Goal: Task Accomplishment & Management: Manage account settings

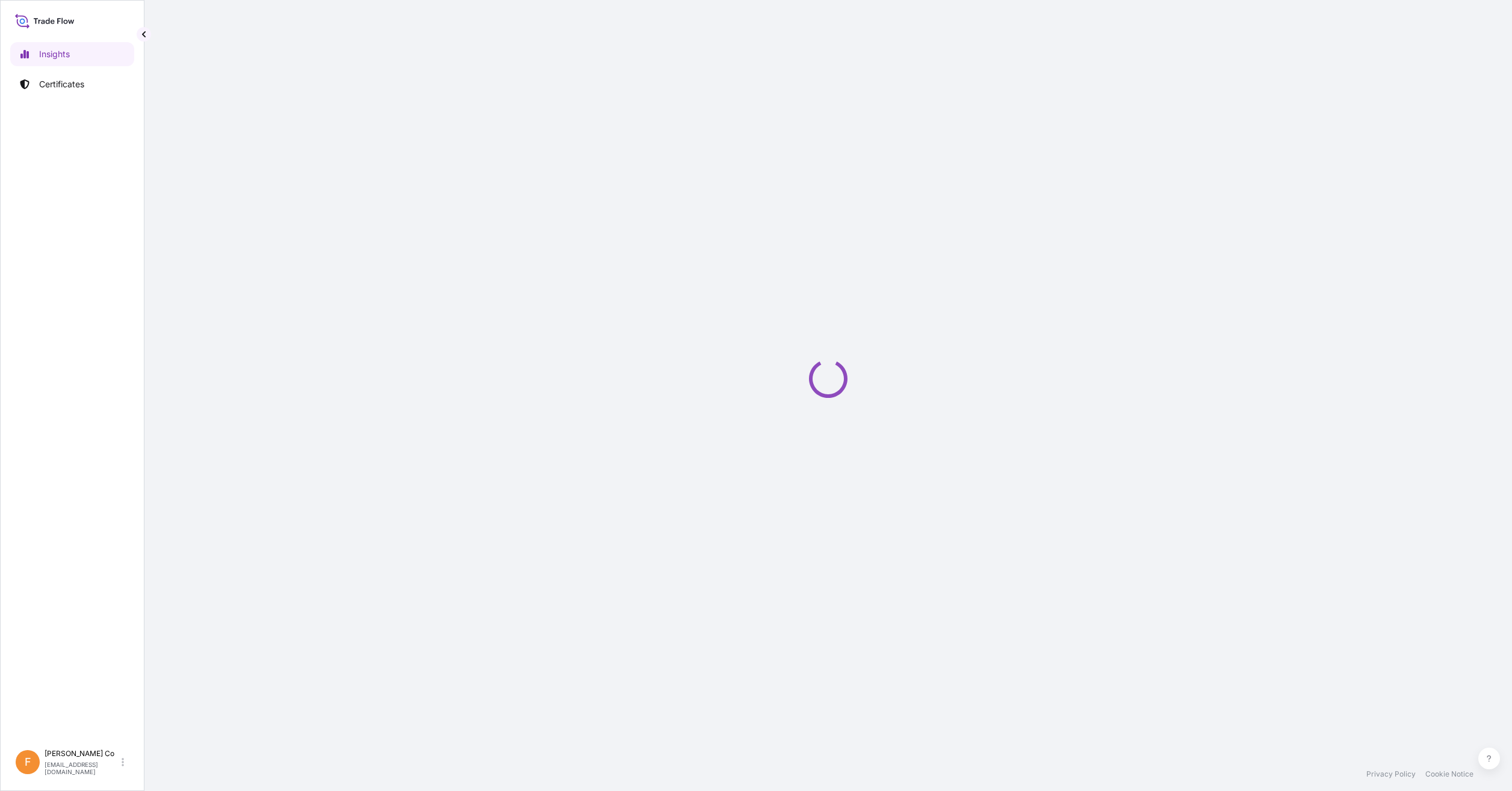
select select "2025"
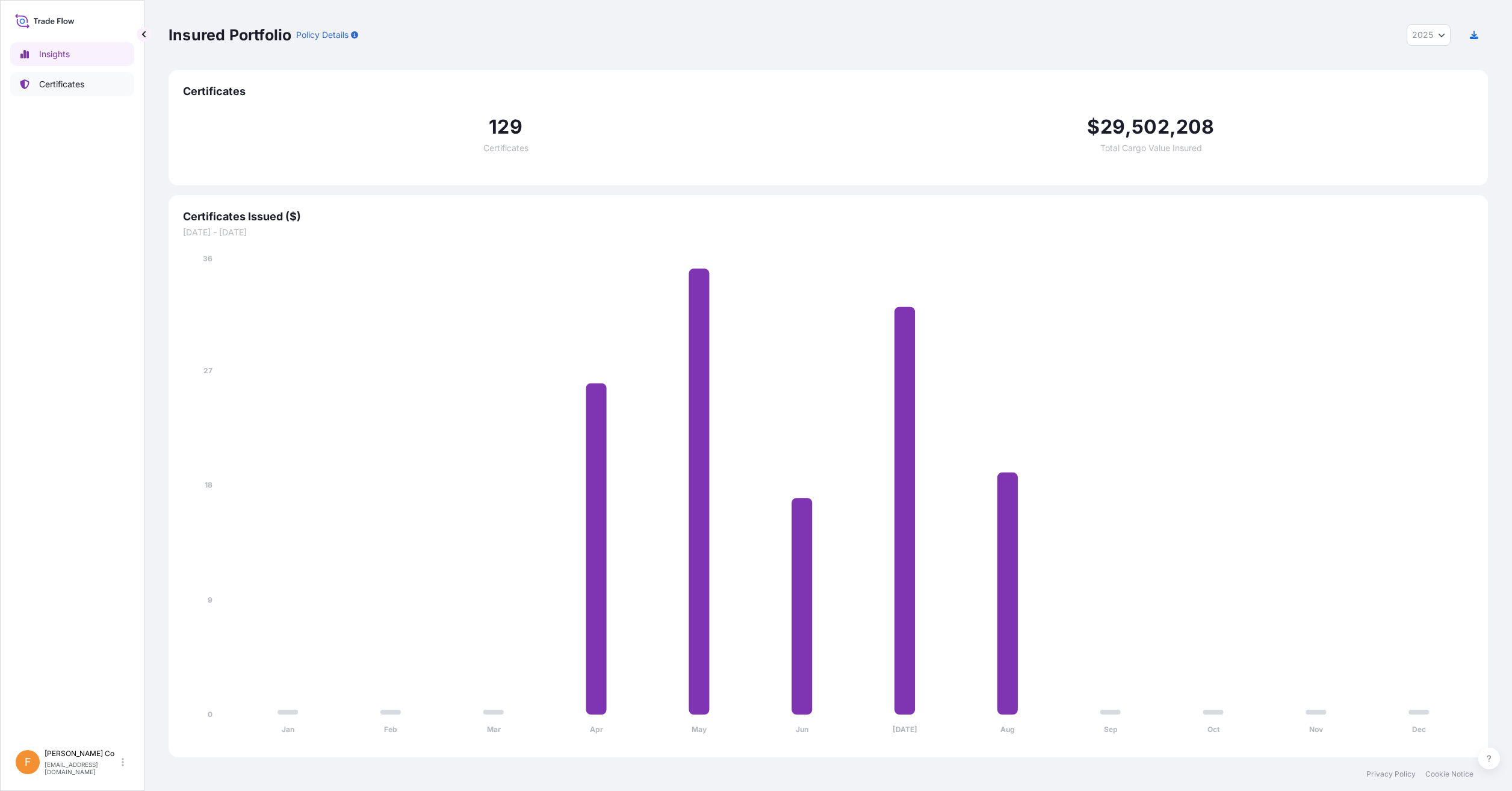
click at [36, 79] on link "Certificates" at bounding box center [72, 83] width 124 height 24
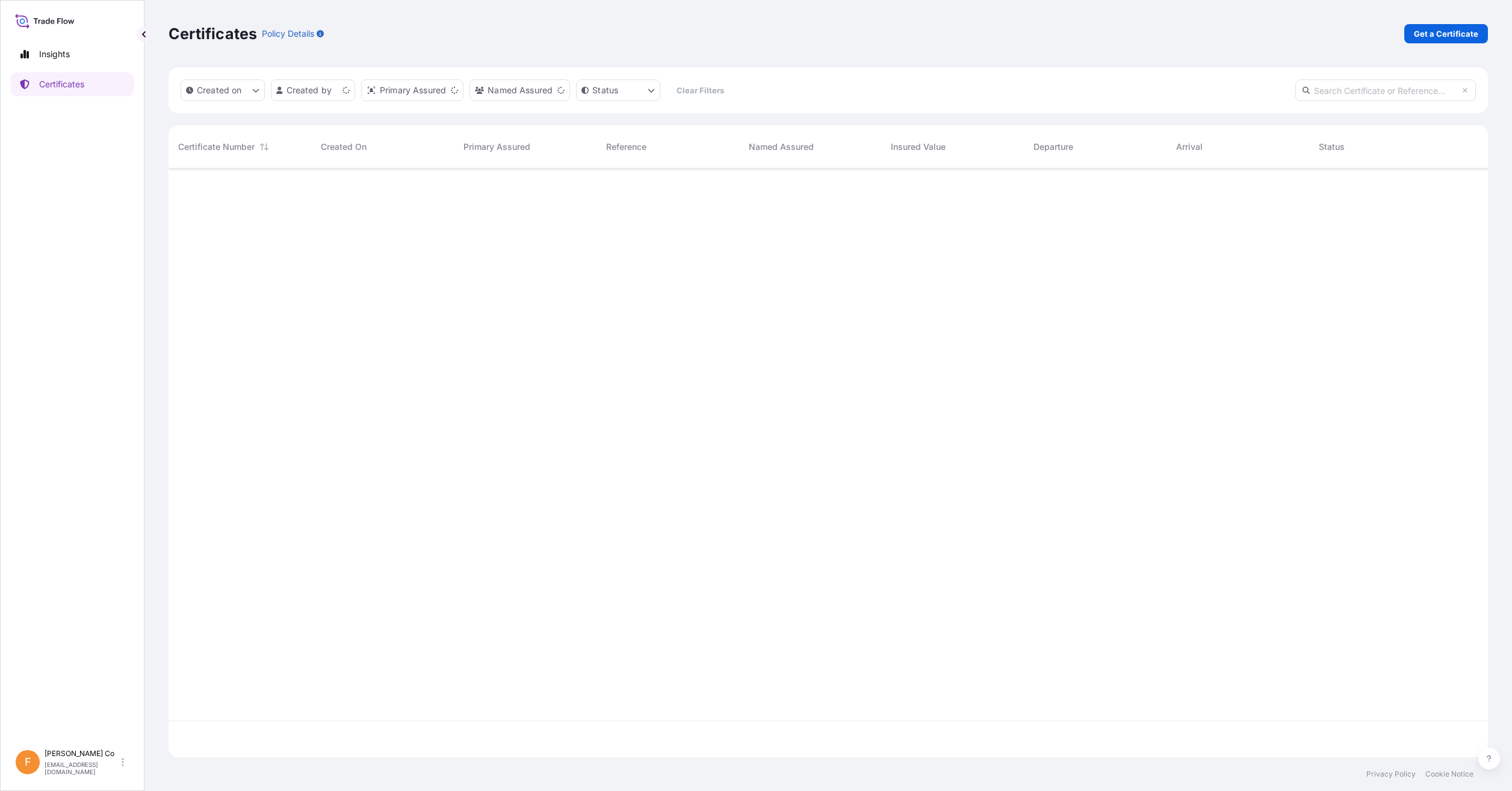
scroll to position [586, 1310]
click at [1393, 96] on input "text" at bounding box center [1386, 90] width 180 height 21
type input "101303"
click at [592, 189] on div "Gulf Polymers Distribution Company FZCO" at bounding box center [525, 188] width 143 height 41
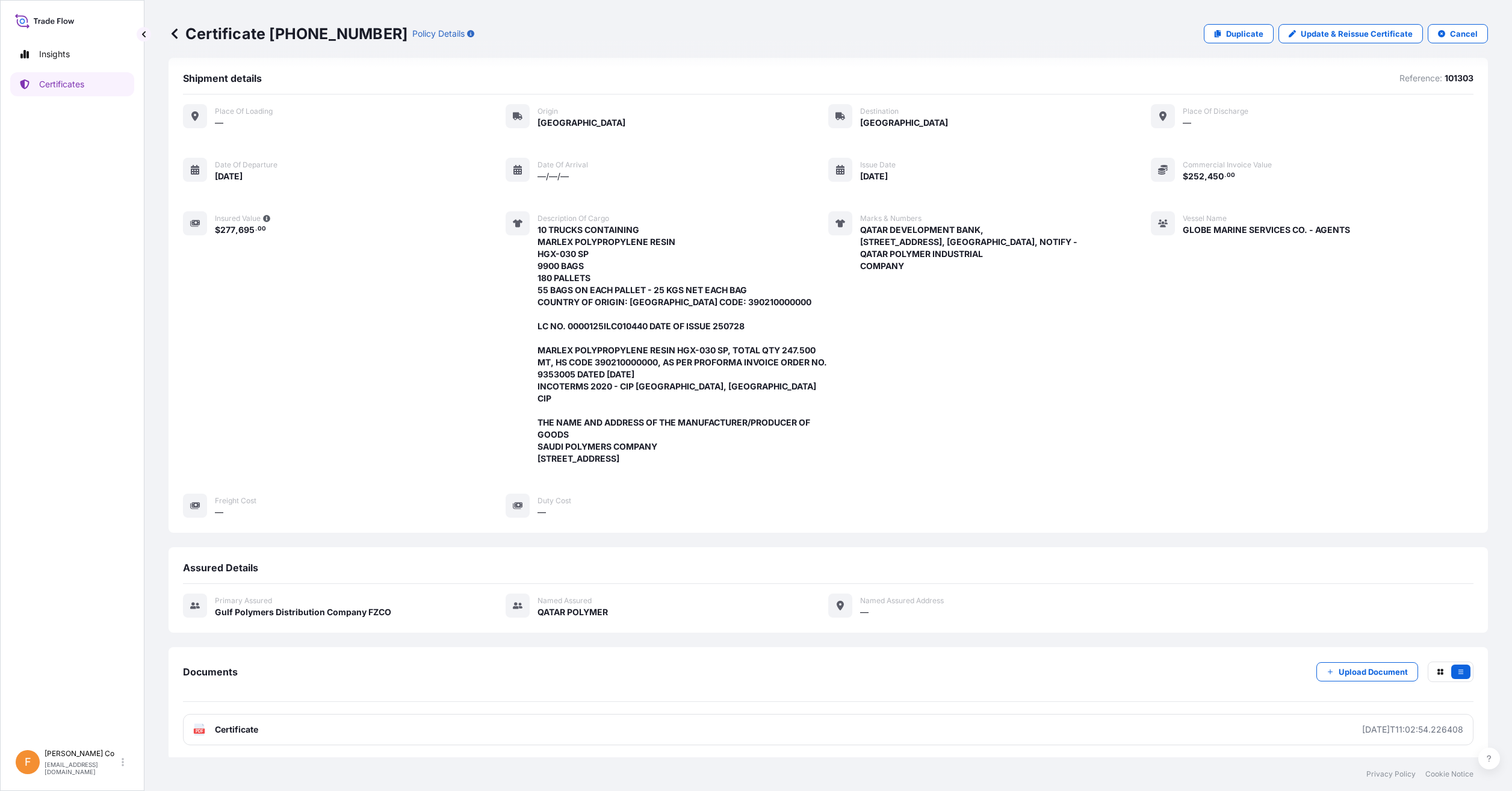
scroll to position [12, 0]
click at [1341, 30] on p "Update & Reissue Certificate" at bounding box center [1356, 33] width 112 height 12
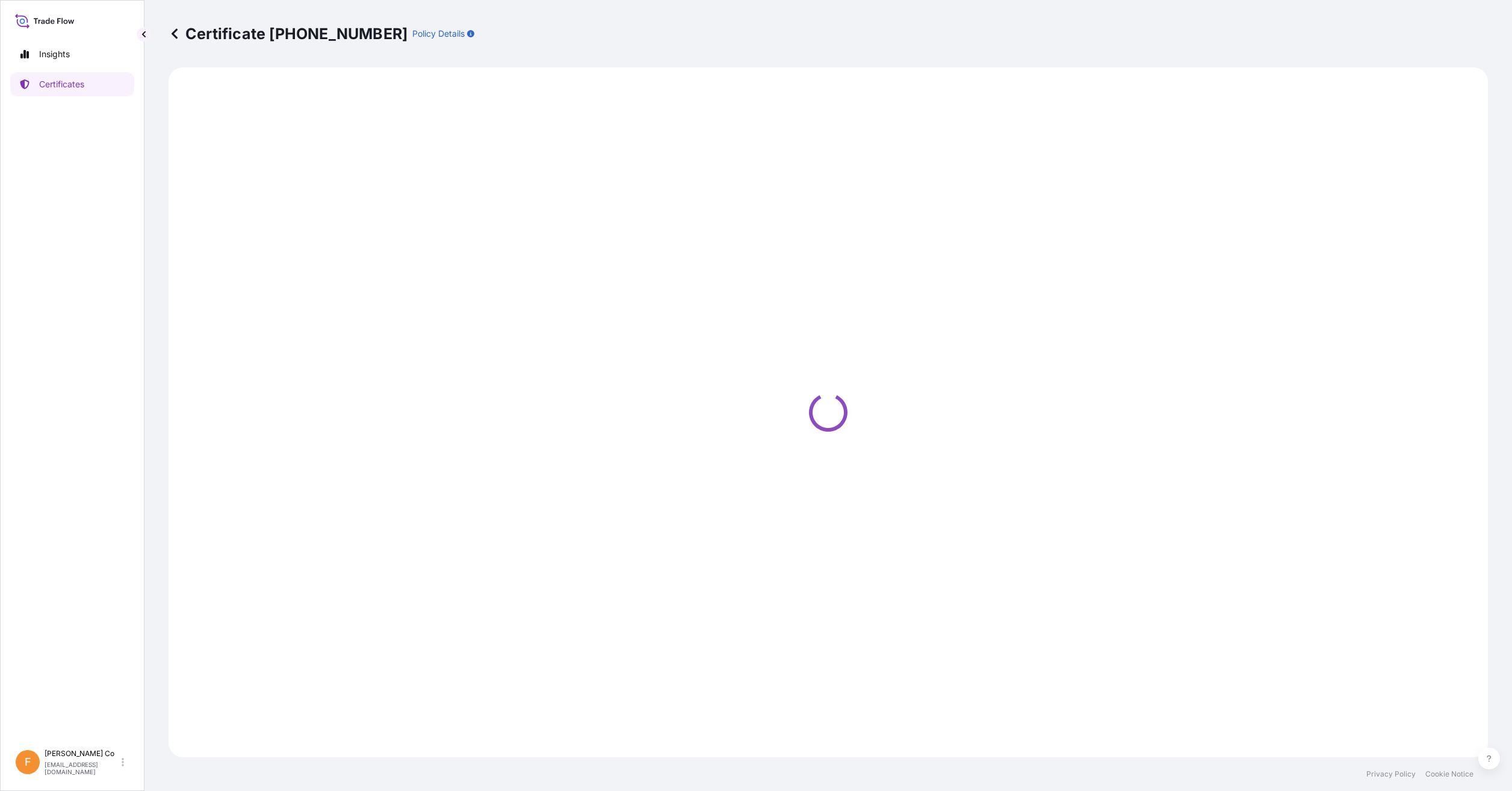
select select "Road"
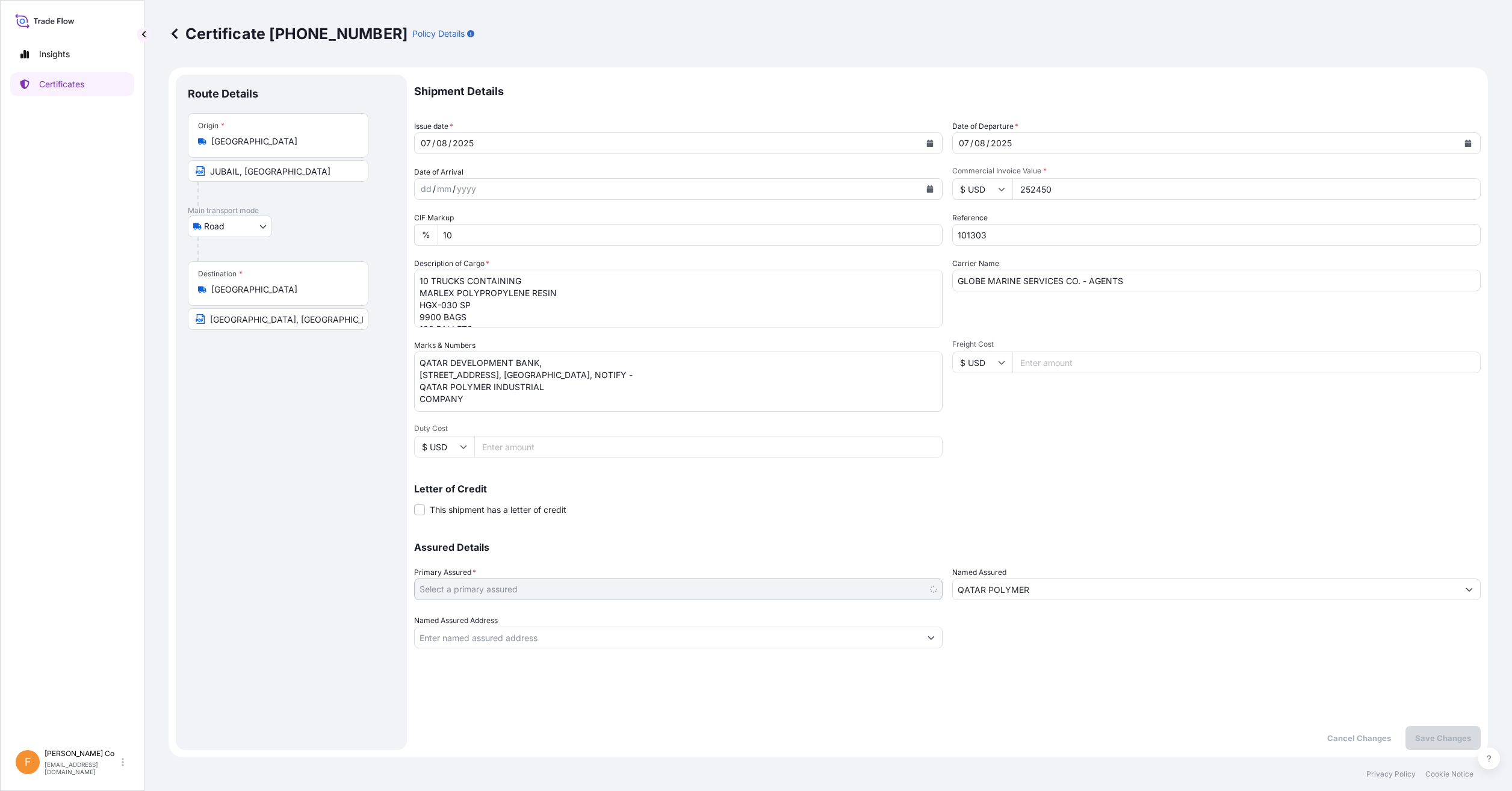
select select "31643"
click at [565, 388] on textarea "QATAR DEVELOPMENT BANK, [STREET_ADDRESS], [GEOGRAPHIC_DATA], NOTIFY - QATAR POL…" at bounding box center [678, 381] width 528 height 60
type textarea "QATAR DEVELOPMENT BANK, [STREET_ADDRESS], [GEOGRAPHIC_DATA], NOTIFY - QATAR POL…"
click at [1434, 736] on p "Save Changes" at bounding box center [1443, 737] width 56 height 12
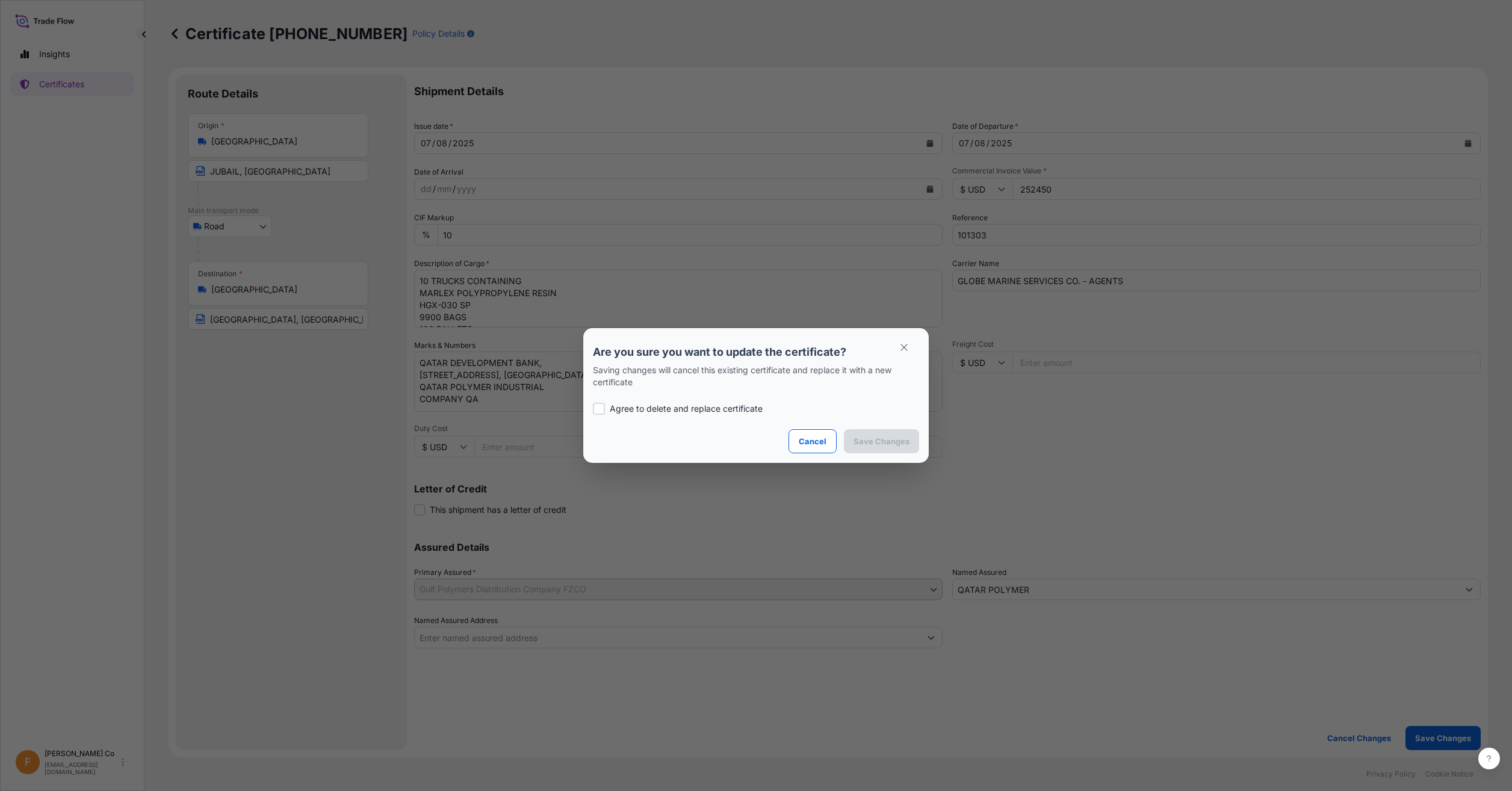
click at [686, 406] on p "Agree to delete and replace certificate" at bounding box center [685, 408] width 153 height 12
checkbox input "true"
click at [885, 446] on p "Save Changes" at bounding box center [881, 441] width 56 height 12
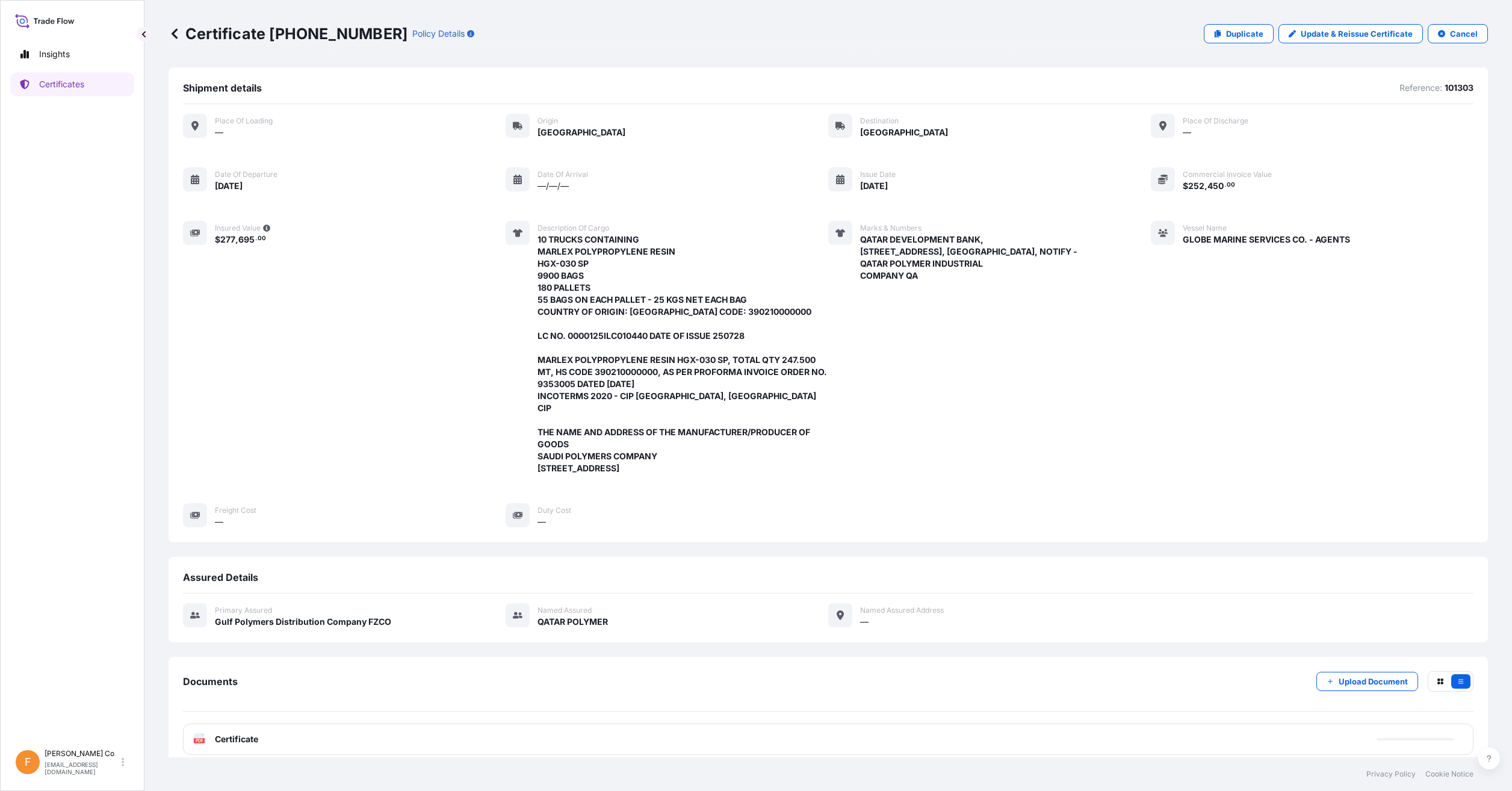
scroll to position [12, 0]
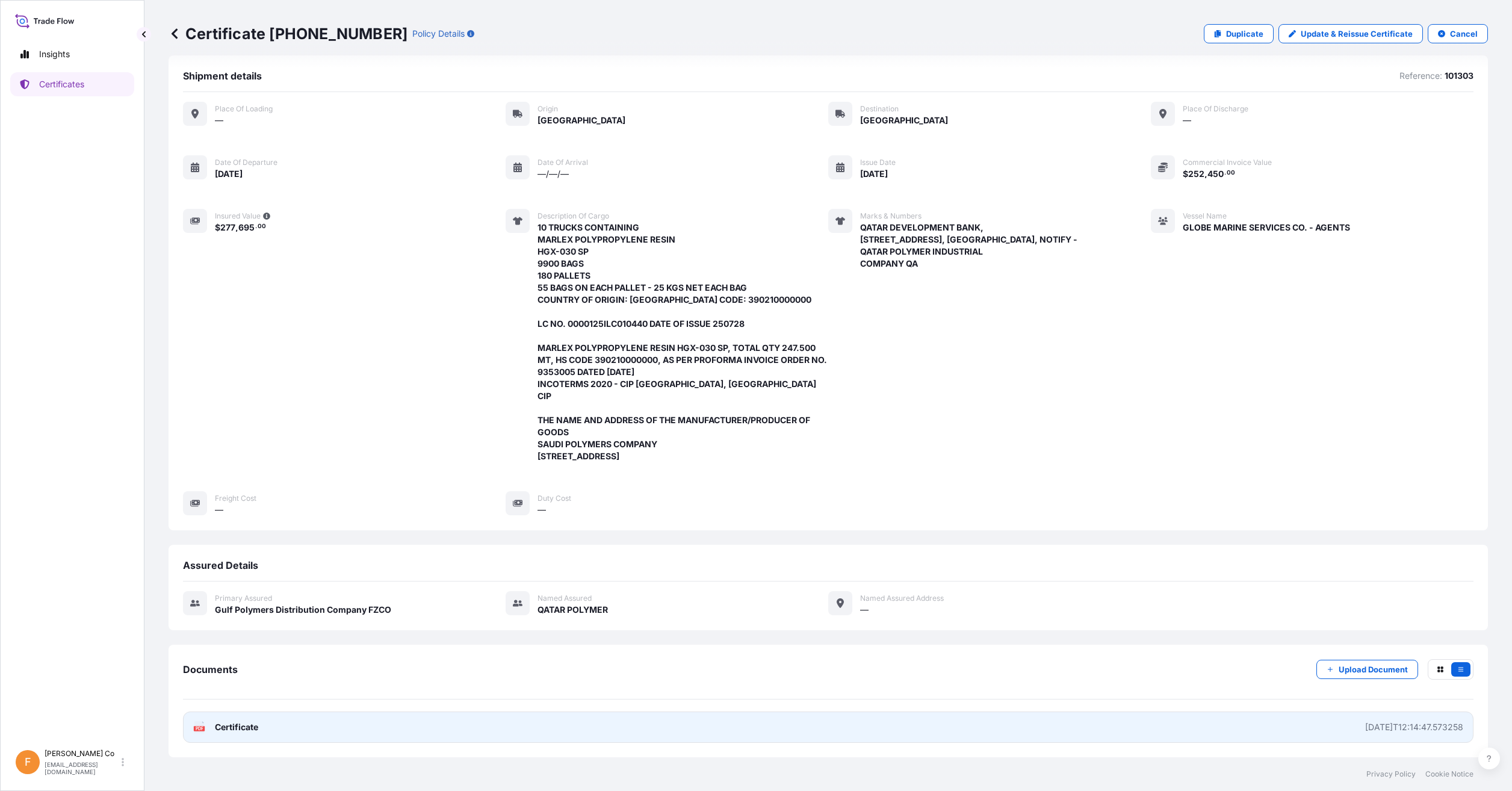
click at [255, 722] on span "Certificate" at bounding box center [236, 727] width 43 height 12
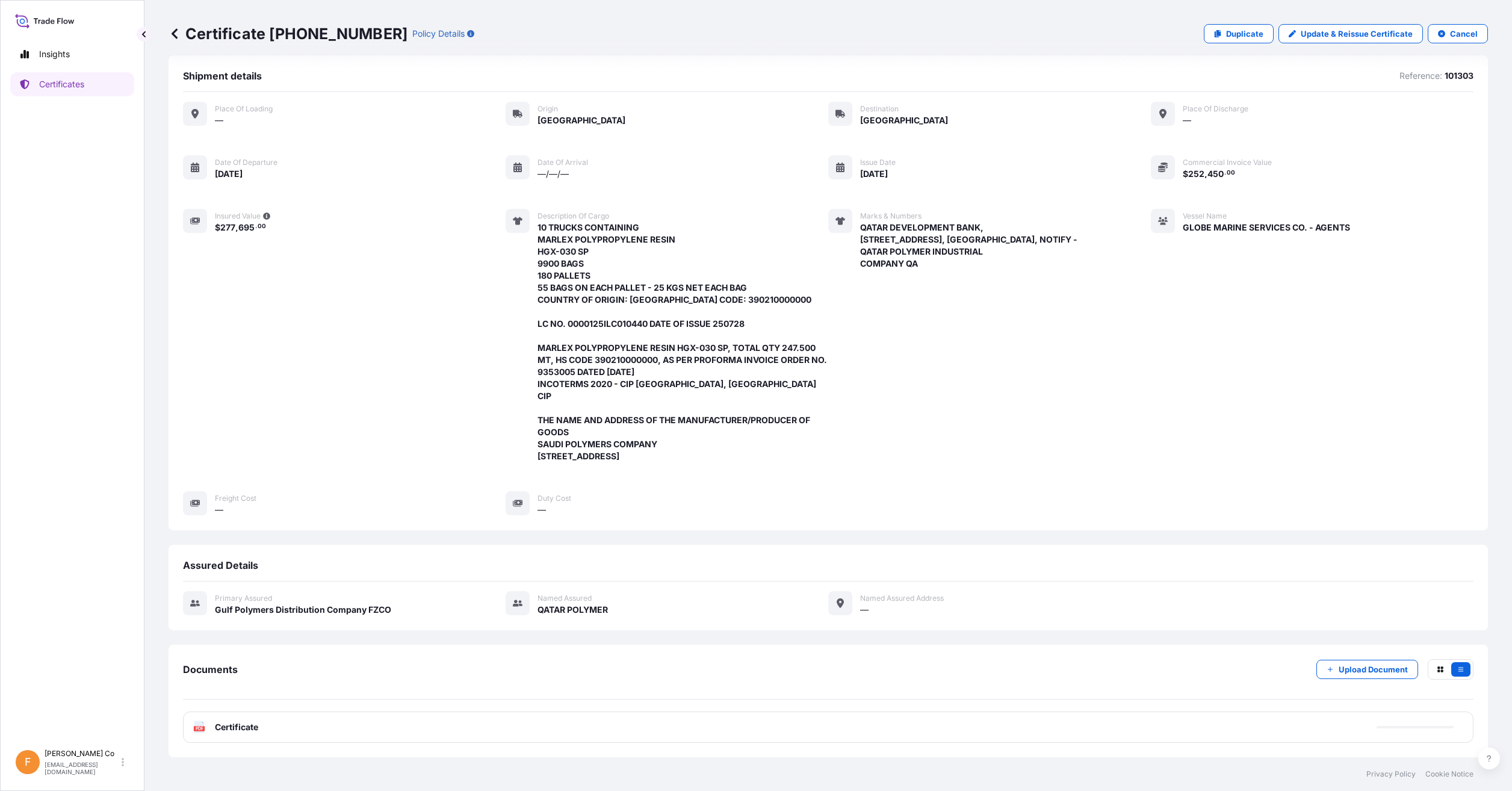
scroll to position [0, 0]
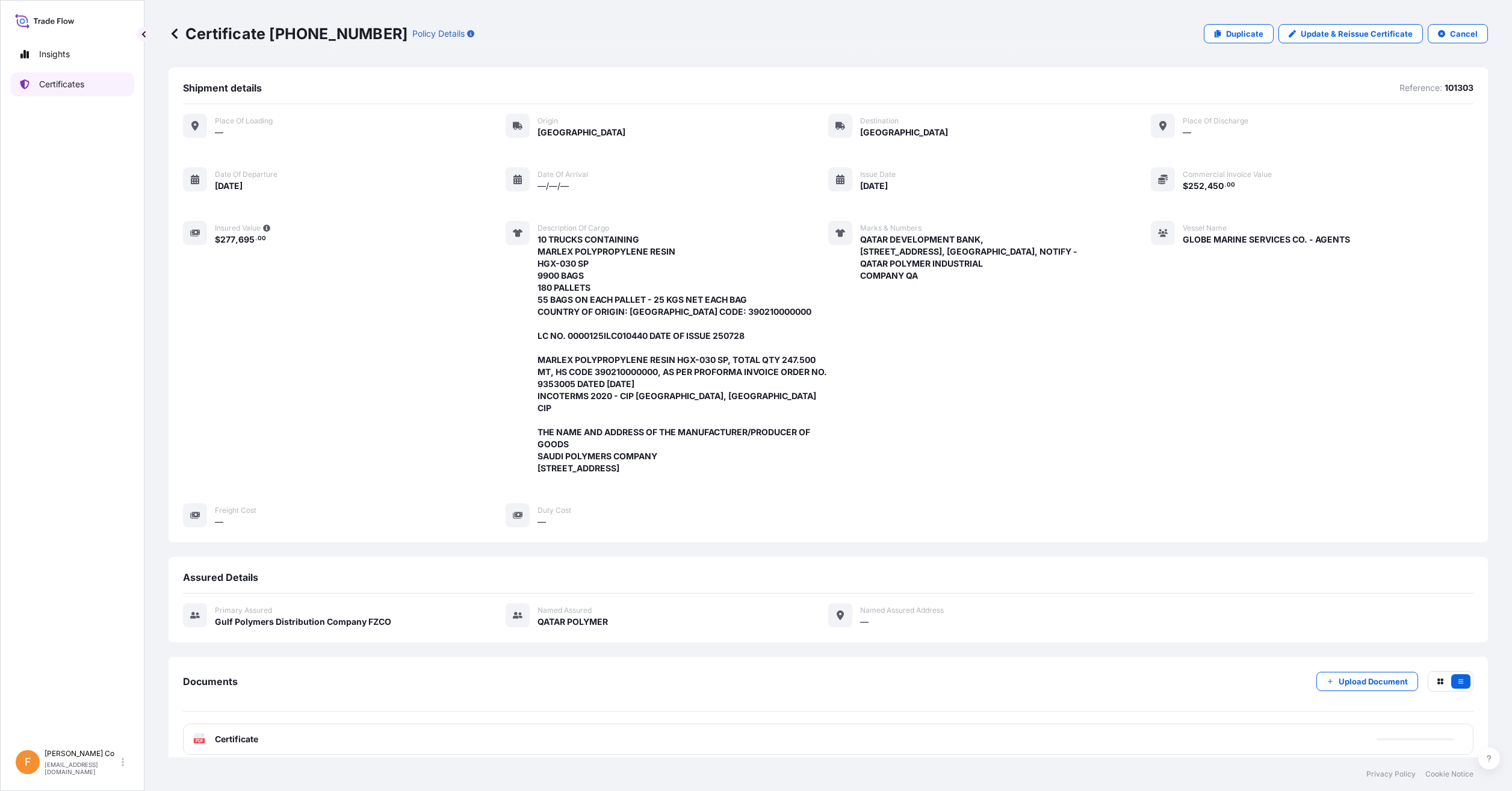
click at [70, 79] on p "Certificates" at bounding box center [61, 84] width 45 height 12
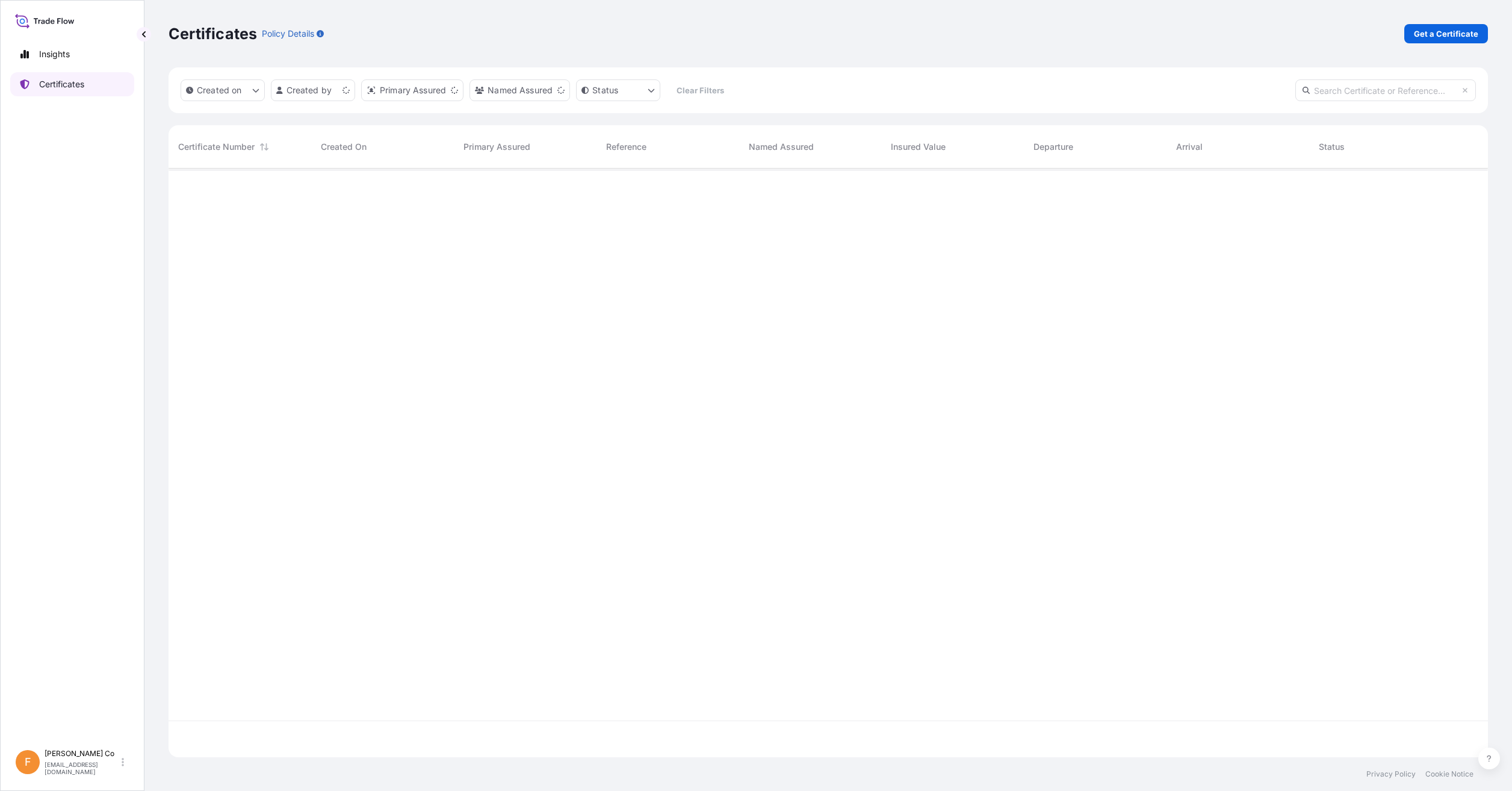
scroll to position [586, 1310]
click at [1355, 102] on div "Created on Created by Primary Assured Named Assured Status Clear Filters" at bounding box center [828, 90] width 1319 height 45
click at [1354, 93] on input "text" at bounding box center [1386, 90] width 180 height 21
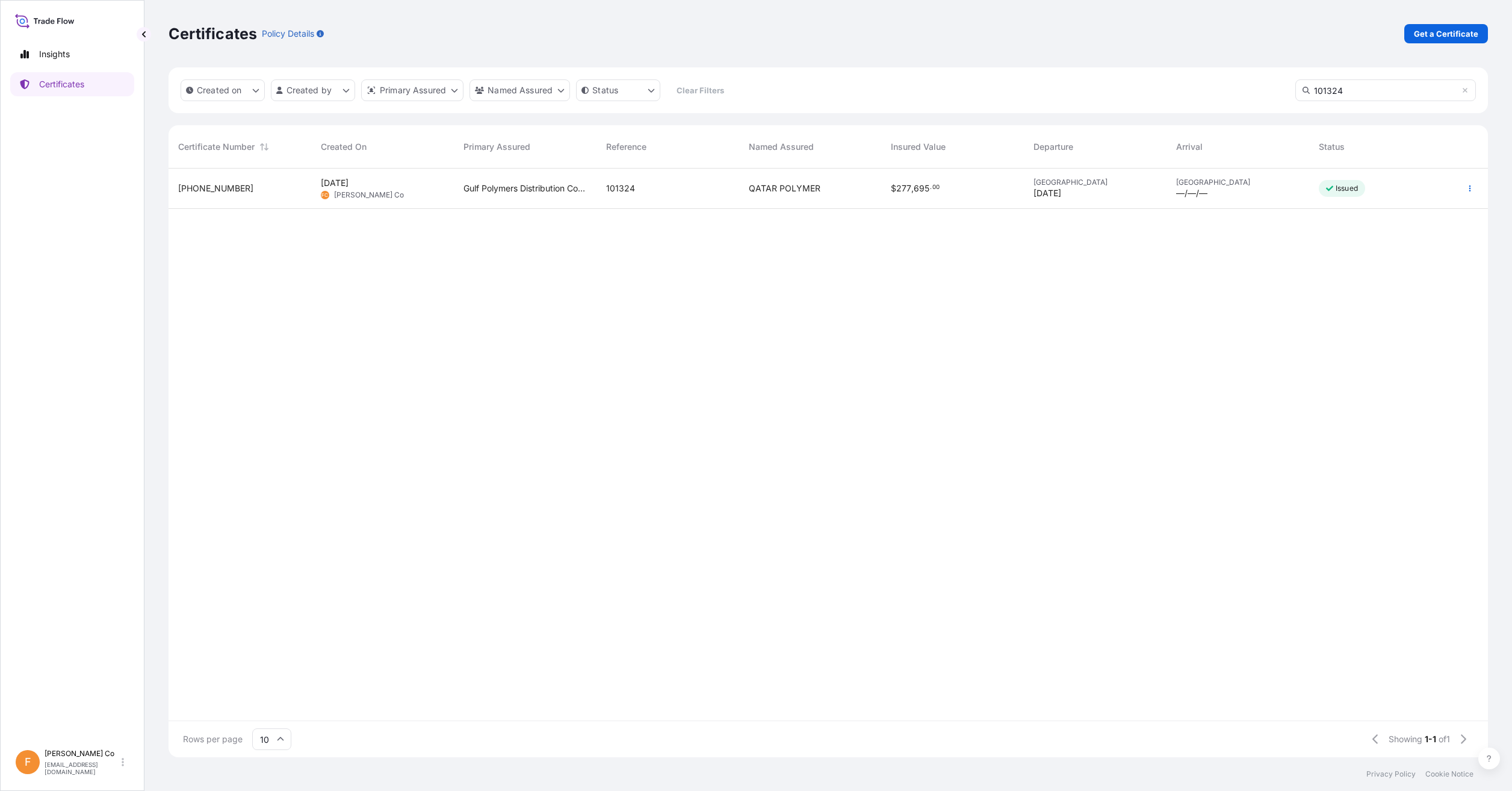
type input "101324"
click at [632, 192] on span "101324" at bounding box center [620, 188] width 29 height 12
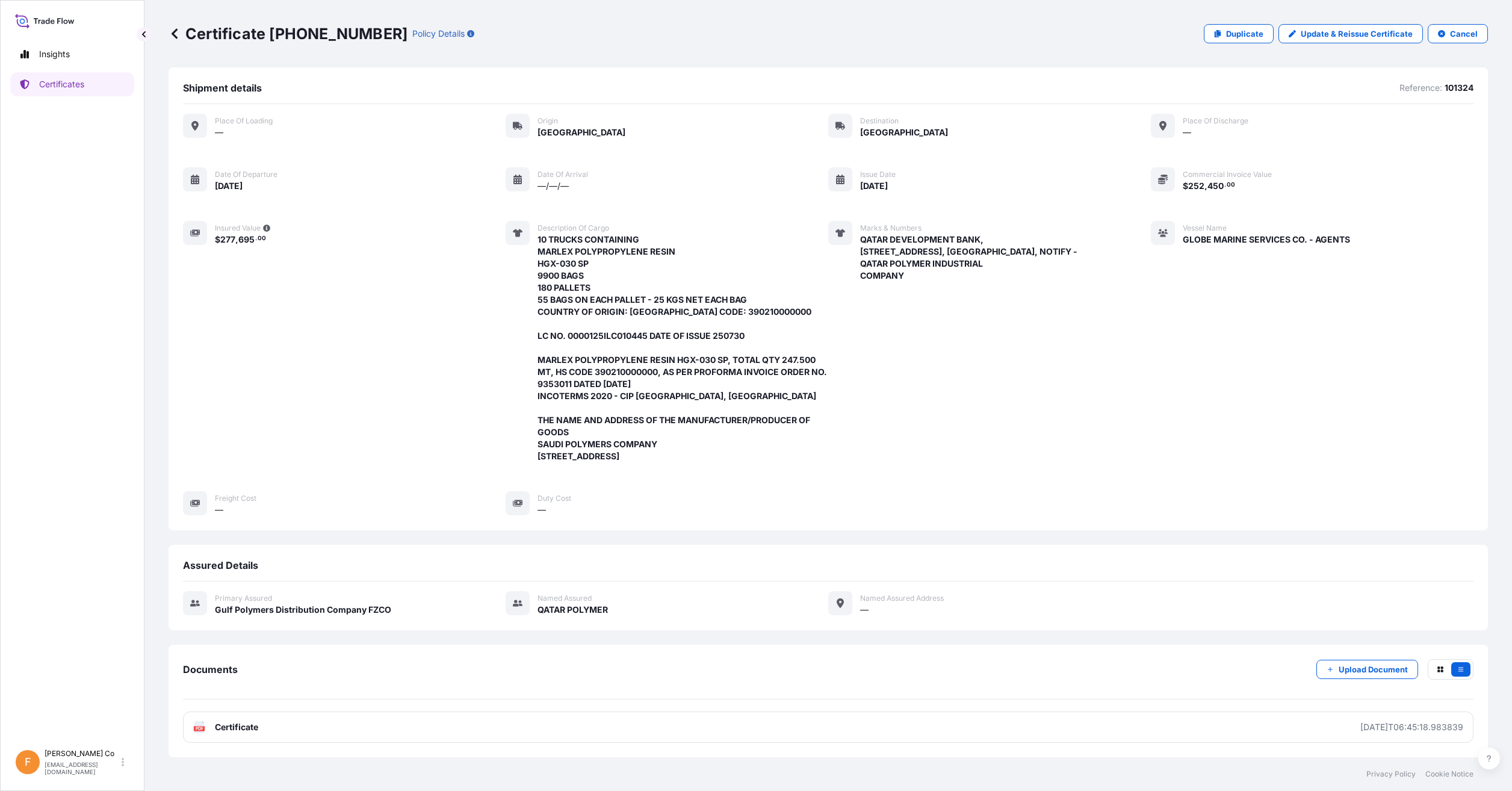
scroll to position [12, 0]
click at [1346, 32] on p "Update & Reissue Certificate" at bounding box center [1356, 33] width 112 height 12
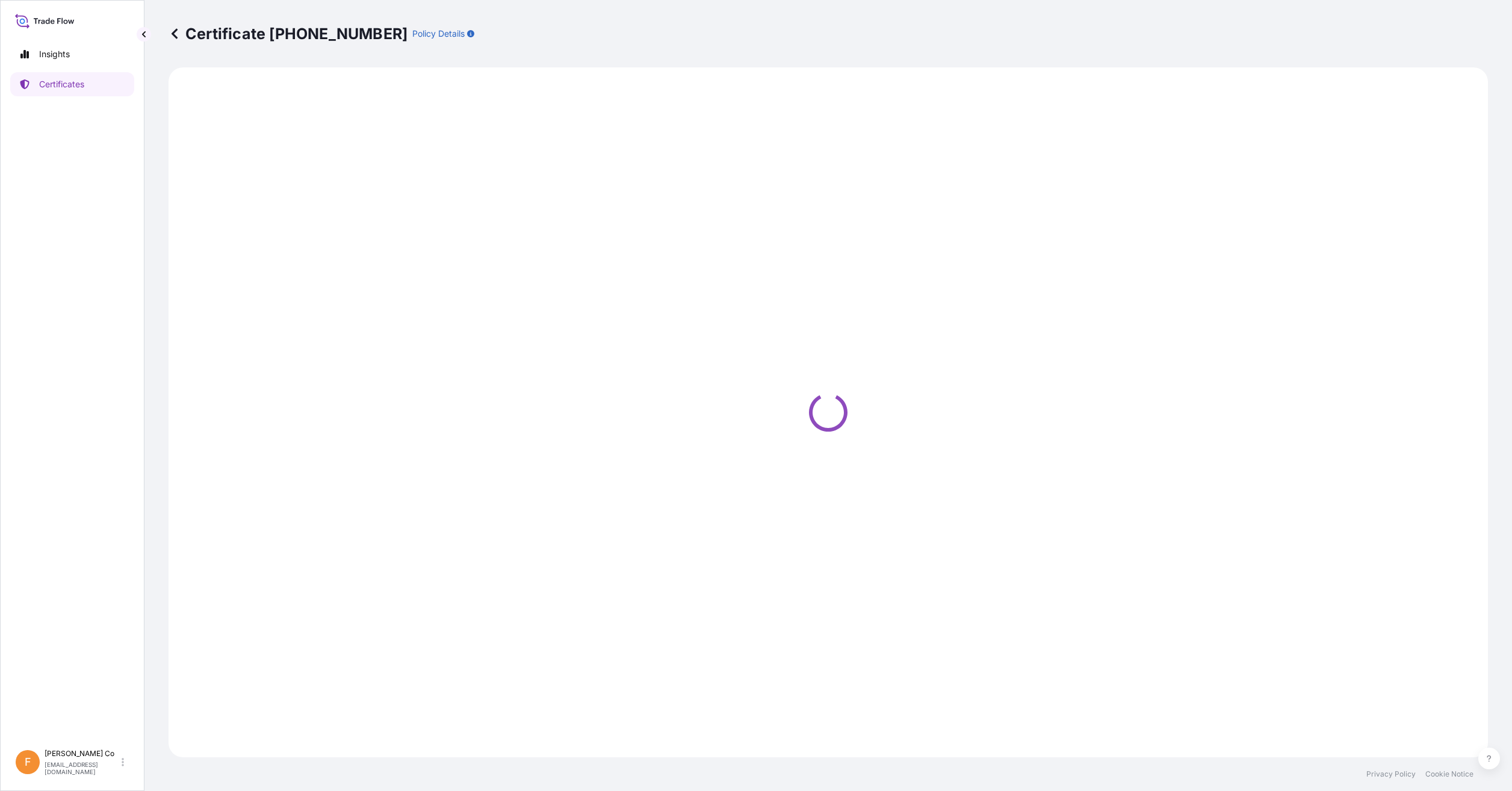
select select "Road"
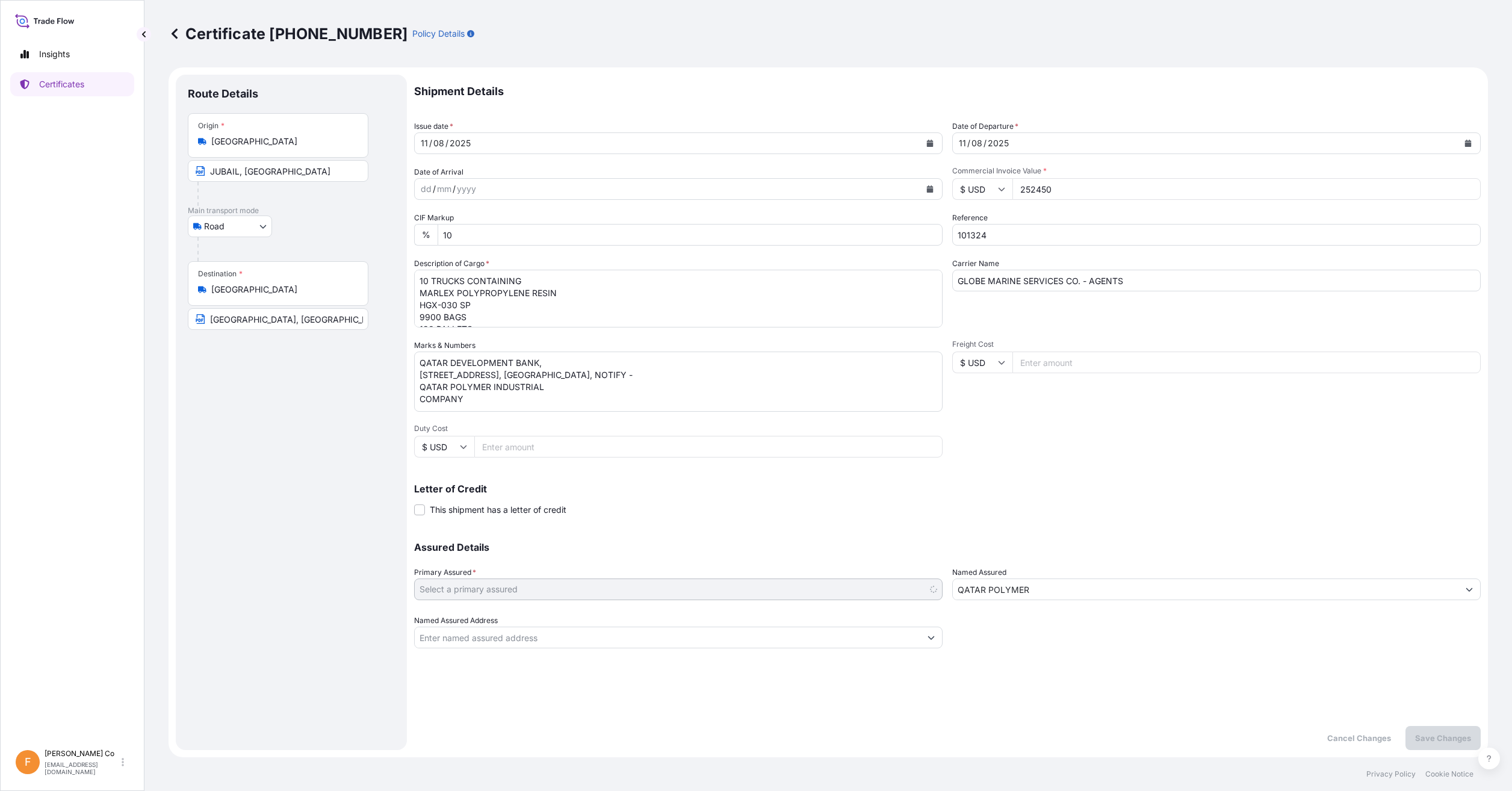
select select "31643"
click at [627, 373] on textarea "QATAR DEVELOPMENT BANK, [STREET_ADDRESS], [GEOGRAPHIC_DATA], NOTIFY - QATAR POL…" at bounding box center [678, 381] width 528 height 60
